Goal: Navigation & Orientation: Find specific page/section

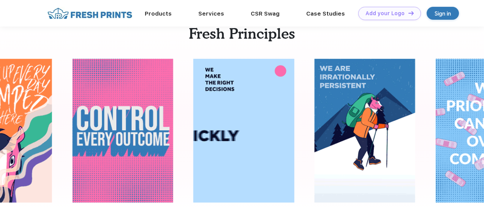
scroll to position [692, 0]
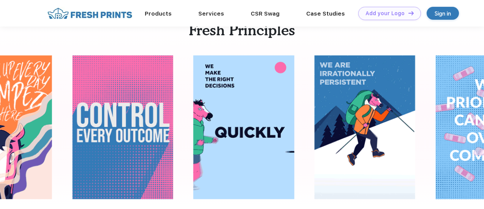
click at [36, 123] on img at bounding box center [1, 127] width 101 height 144
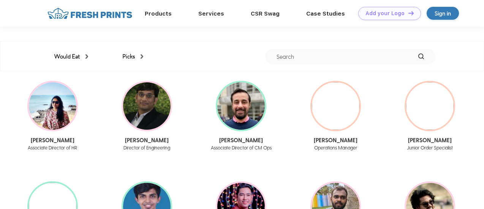
scroll to position [941, 0]
click at [84, 55] on div "Would Eat" at bounding box center [71, 57] width 34 height 9
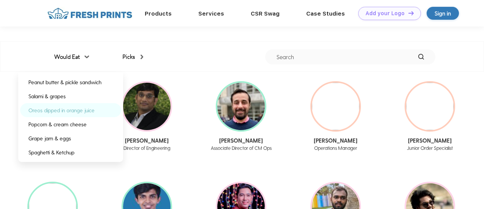
click at [70, 115] on div "Oreos dipped in orange juice" at bounding box center [70, 110] width 101 height 14
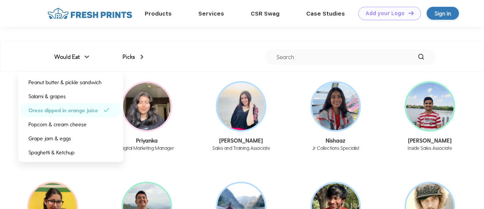
click at [5, 67] on div "Would Eat Peanut butter & pickle sandwich Salami & grapes Oreos dipped in orang…" at bounding box center [242, 56] width 484 height 30
click at [70, 56] on div "Would Eat" at bounding box center [71, 57] width 34 height 9
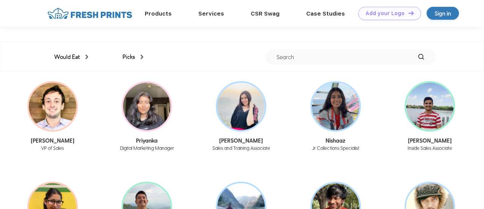
click at [14, 71] on div "Would Eat Peanut butter & pickle sandwich Salami & grapes Oreos dipped in orang…" at bounding box center [242, 56] width 484 height 30
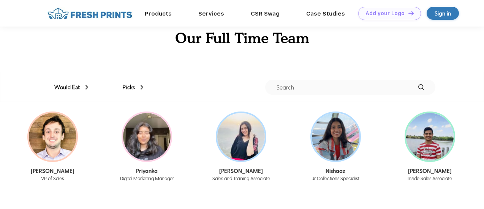
scroll to position [911, 0]
click at [135, 88] on div "Picks" at bounding box center [132, 87] width 21 height 9
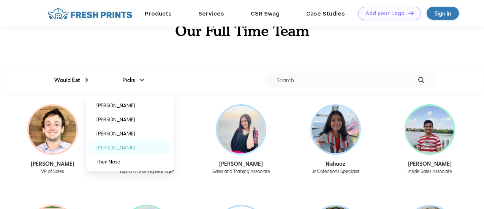
scroll to position [916, 0]
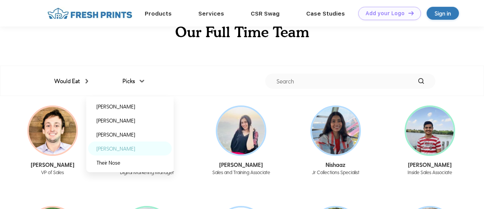
click at [148, 149] on div "[PERSON_NAME]" at bounding box center [130, 149] width 84 height 14
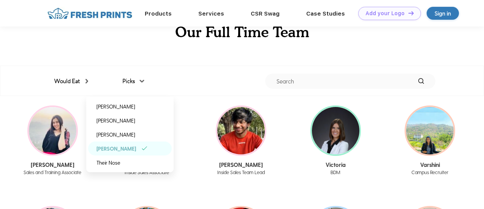
click at [170, 75] on div "Would Eat Peanut butter & pickle sandwich Salami & grapes Oreos dipped in orang…" at bounding box center [242, 81] width 387 height 30
click at [134, 74] on div "Would Eat Peanut butter & pickle sandwich Salami & grapes Oreos dipped in orang…" at bounding box center [242, 81] width 387 height 30
click at [81, 86] on div "Would Eat Peanut butter & pickle sandwich Salami & grapes Oreos dipped in orang…" at bounding box center [242, 81] width 387 height 30
click at [74, 82] on div "Would Eat" at bounding box center [71, 81] width 34 height 9
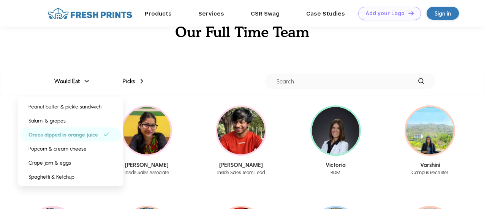
click at [76, 82] on div "Would Eat" at bounding box center [71, 81] width 34 height 9
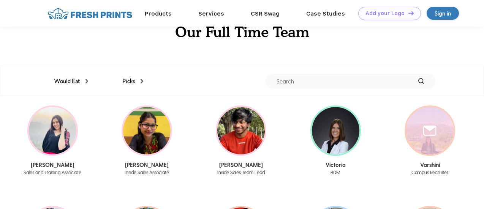
click at [426, 140] on div at bounding box center [430, 131] width 48 height 48
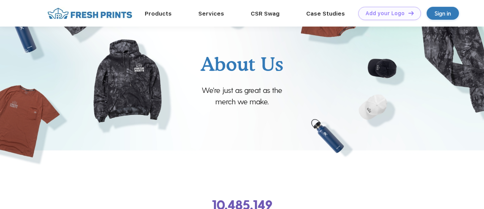
scroll to position [0, 0]
